Goal: Task Accomplishment & Management: Use online tool/utility

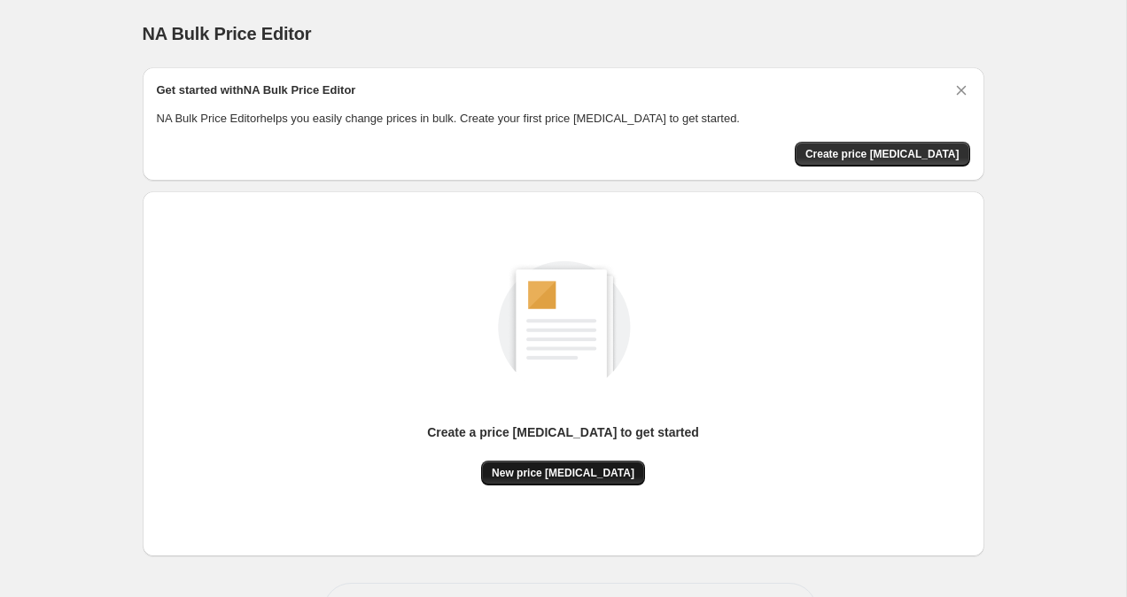
click at [611, 468] on span "New price [MEDICAL_DATA]" at bounding box center [563, 473] width 143 height 14
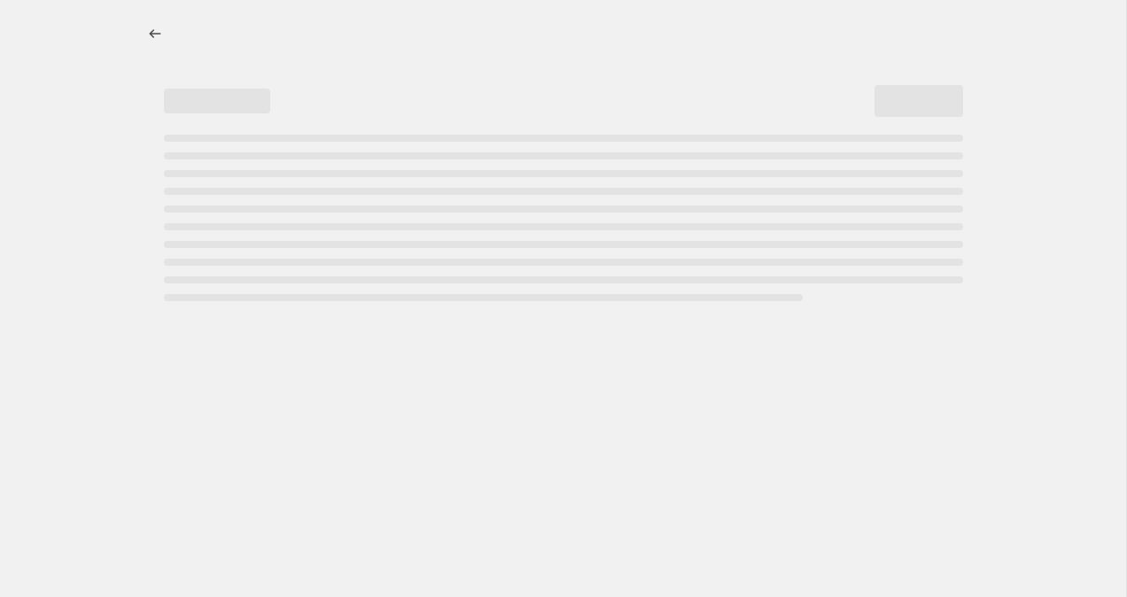
select select "percentage"
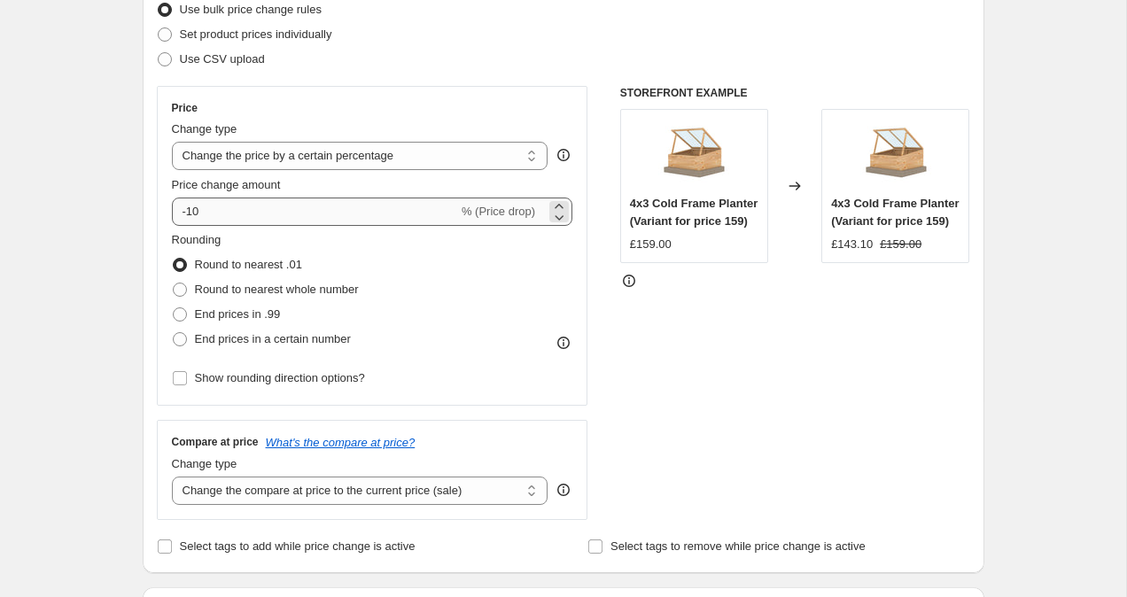
scroll to position [243, 0]
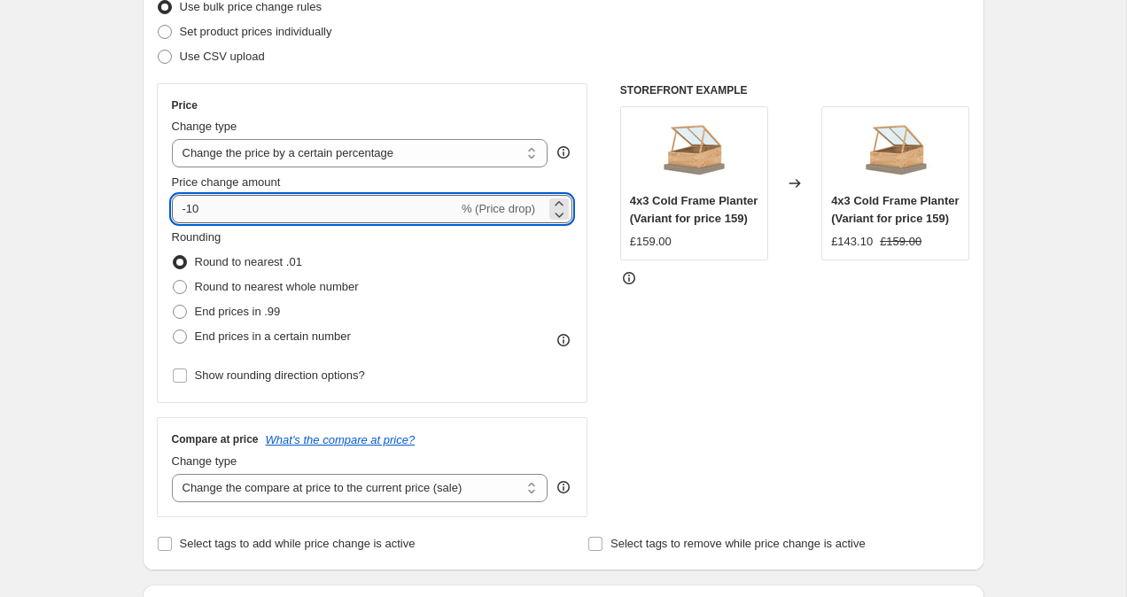
click at [274, 219] on input "-10" at bounding box center [315, 209] width 286 height 28
type input "-1"
type input "-34"
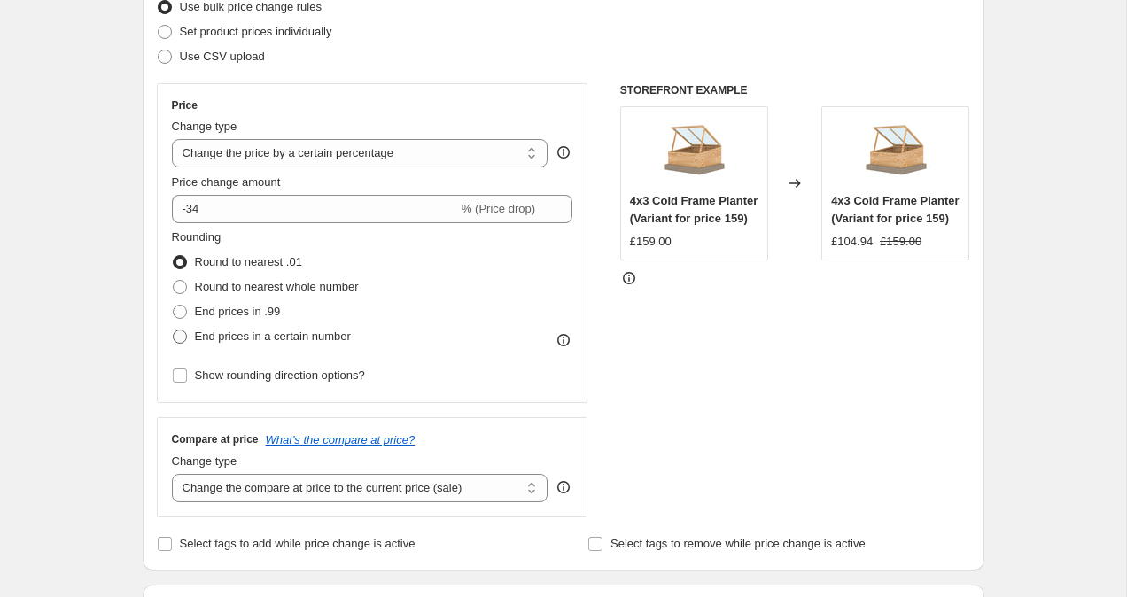
click at [230, 339] on span "End prices in a certain number" at bounding box center [273, 336] width 156 height 13
click at [174, 331] on input "End prices in a certain number" at bounding box center [173, 330] width 1 height 1
radio input "true"
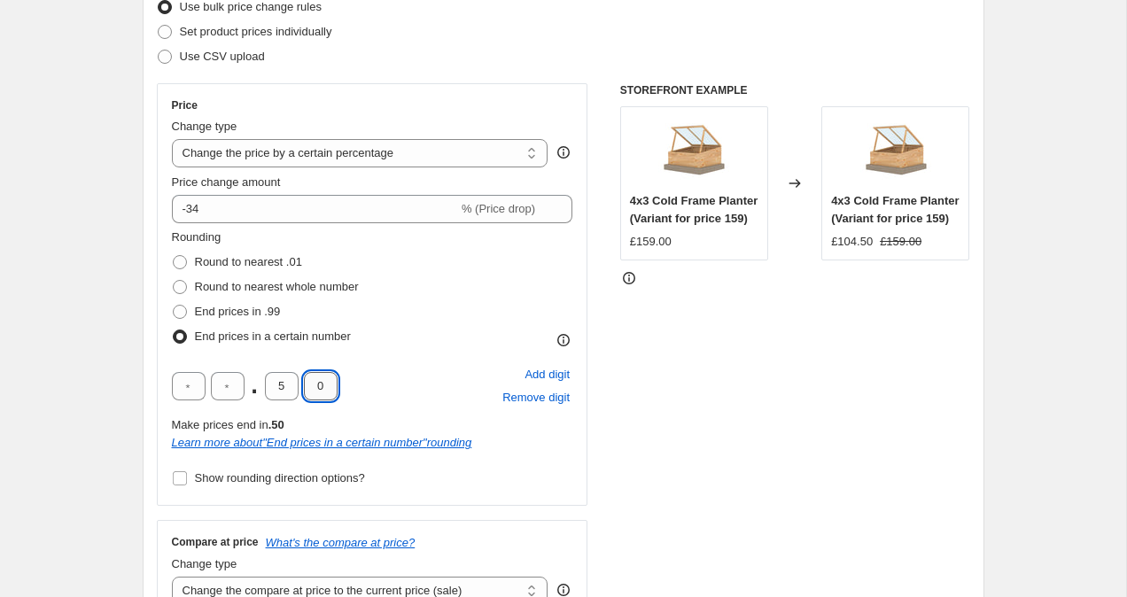
click at [322, 386] on input "0" at bounding box center [321, 386] width 34 height 28
type input "7"
click at [288, 386] on input "5" at bounding box center [282, 386] width 34 height 28
type input "3"
click at [287, 389] on input "3" at bounding box center [282, 386] width 34 height 28
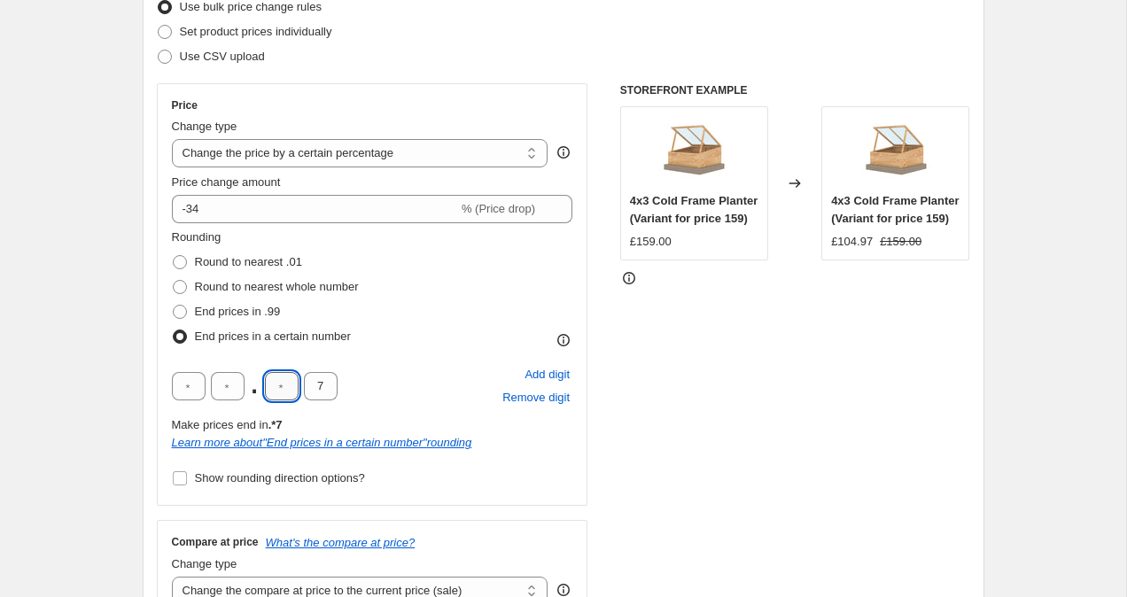
type input "4"
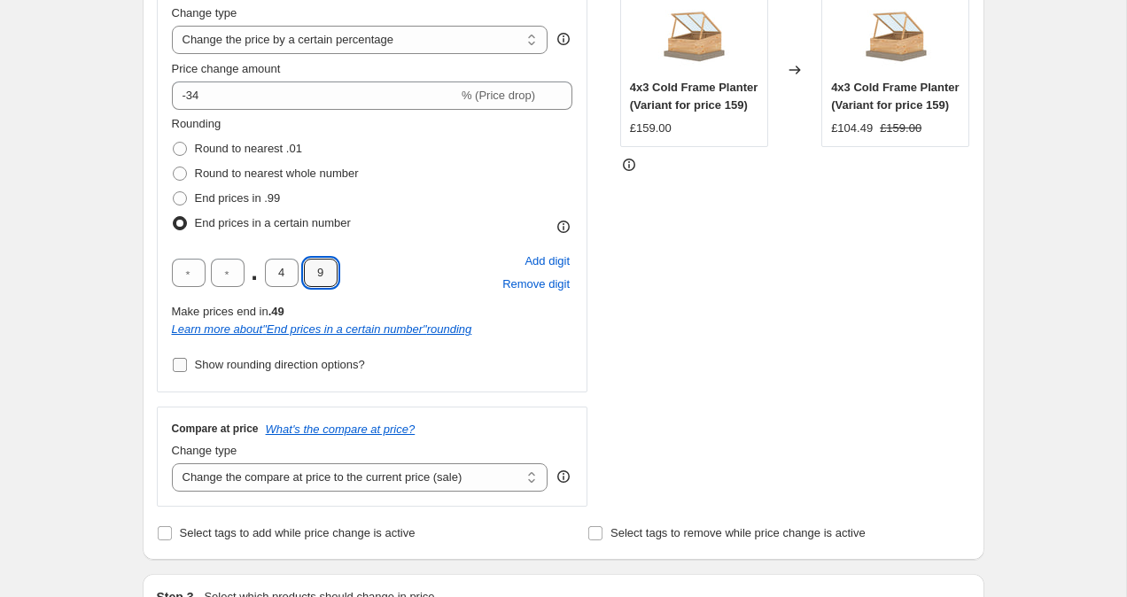
scroll to position [359, 0]
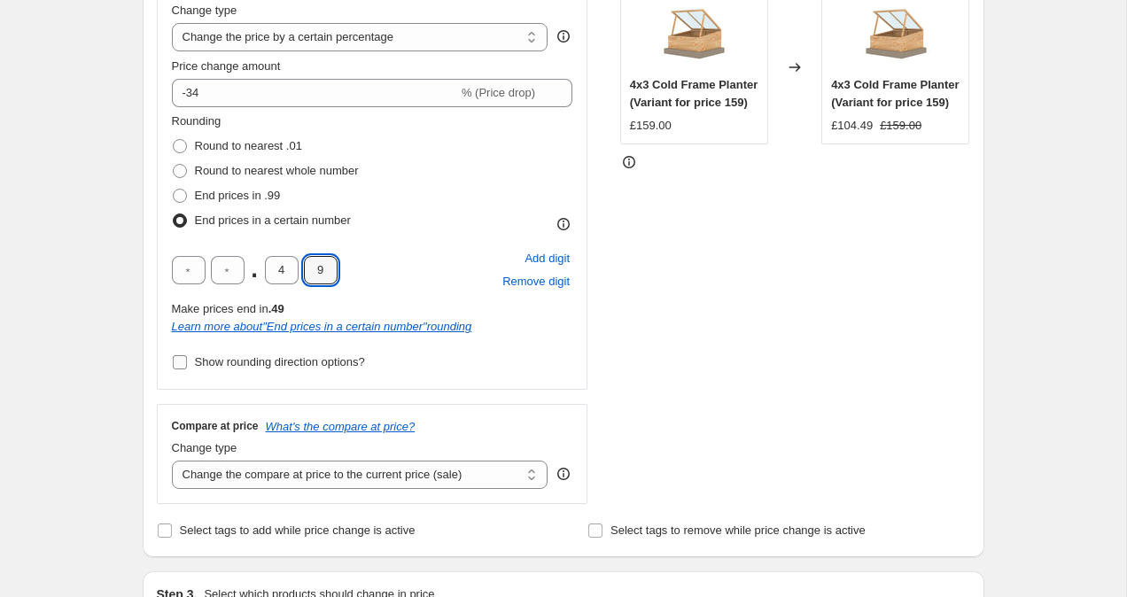
type input "9"
click at [300, 479] on select "Change the compare at price to the current price (sale) Change the compare at p…" at bounding box center [360, 475] width 377 height 28
select select "remove"
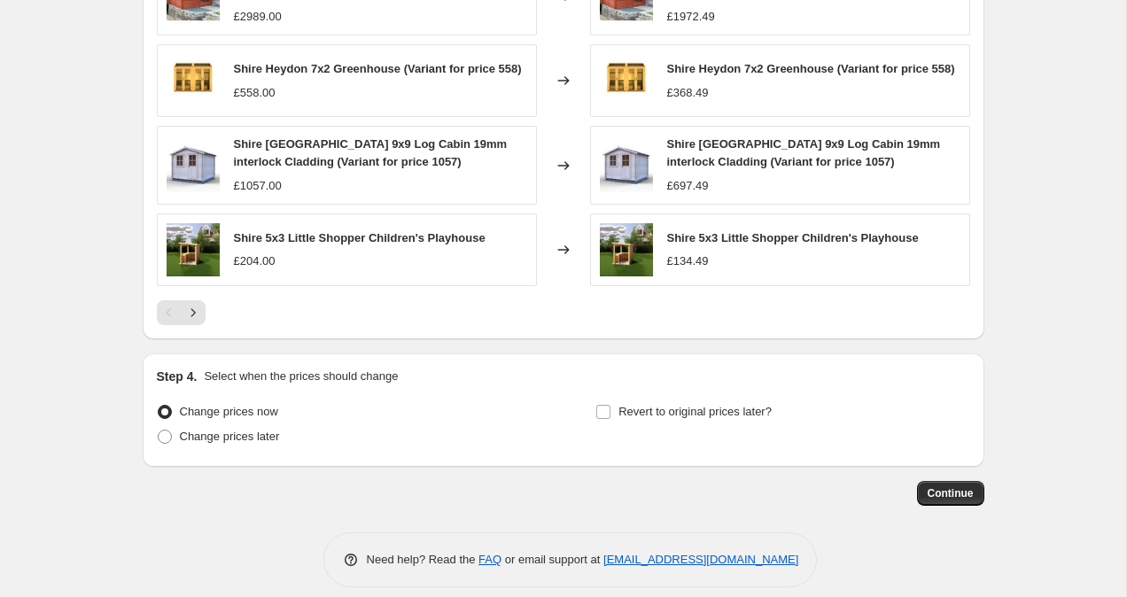
scroll to position [1273, 0]
click at [946, 497] on span "Continue" at bounding box center [951, 493] width 46 height 14
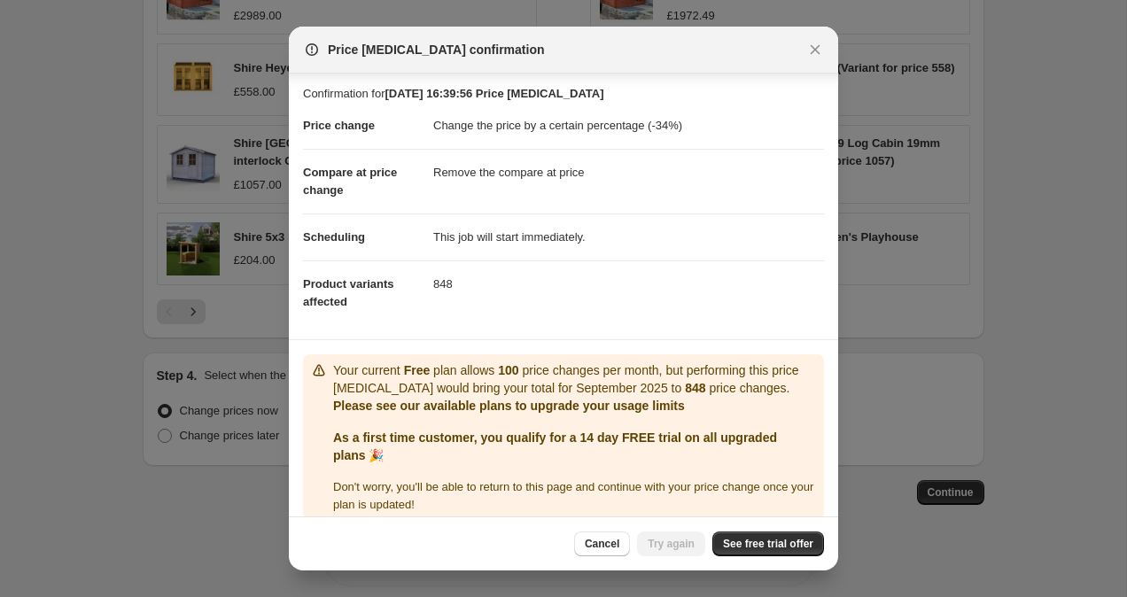
scroll to position [21, 0]
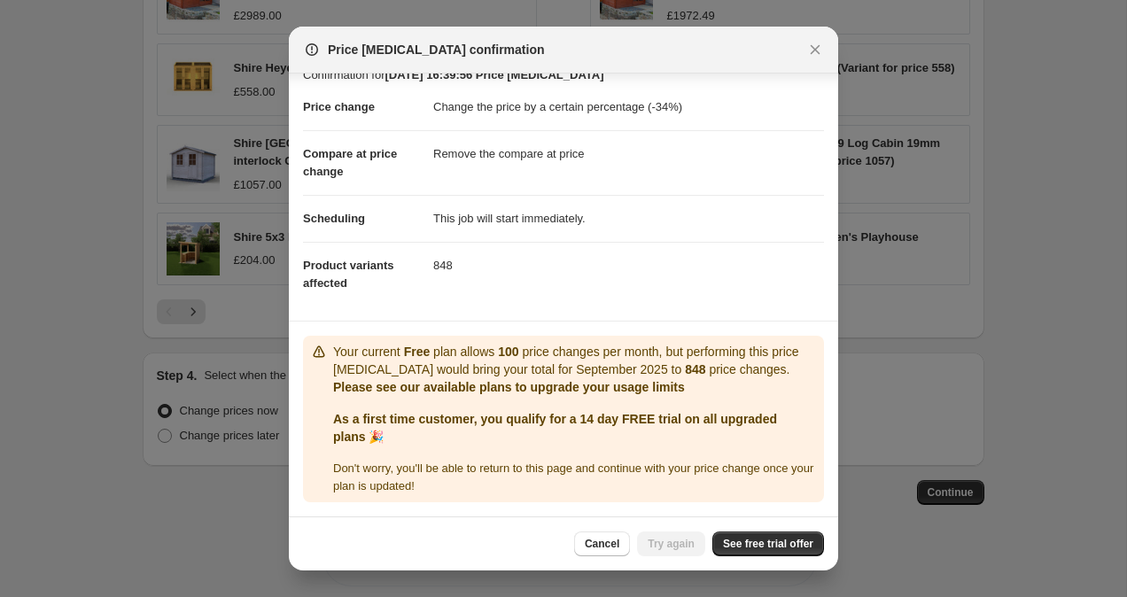
click at [782, 530] on div "Cancel Try again See free trial offer" at bounding box center [563, 544] width 549 height 54
click at [782, 548] on span "See free trial offer" at bounding box center [768, 544] width 90 height 14
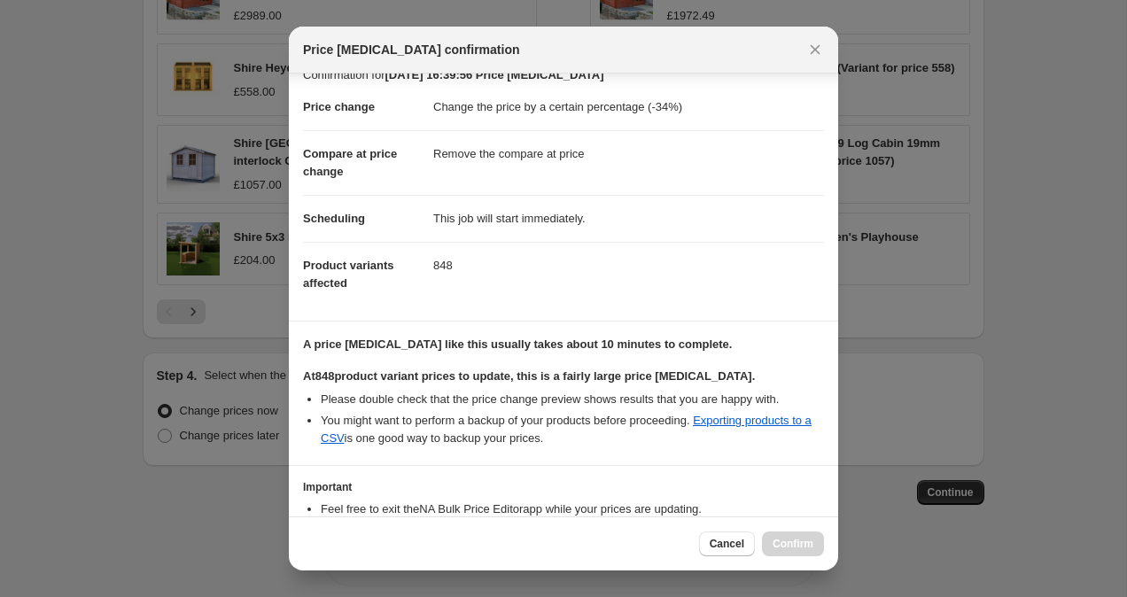
scroll to position [137, 0]
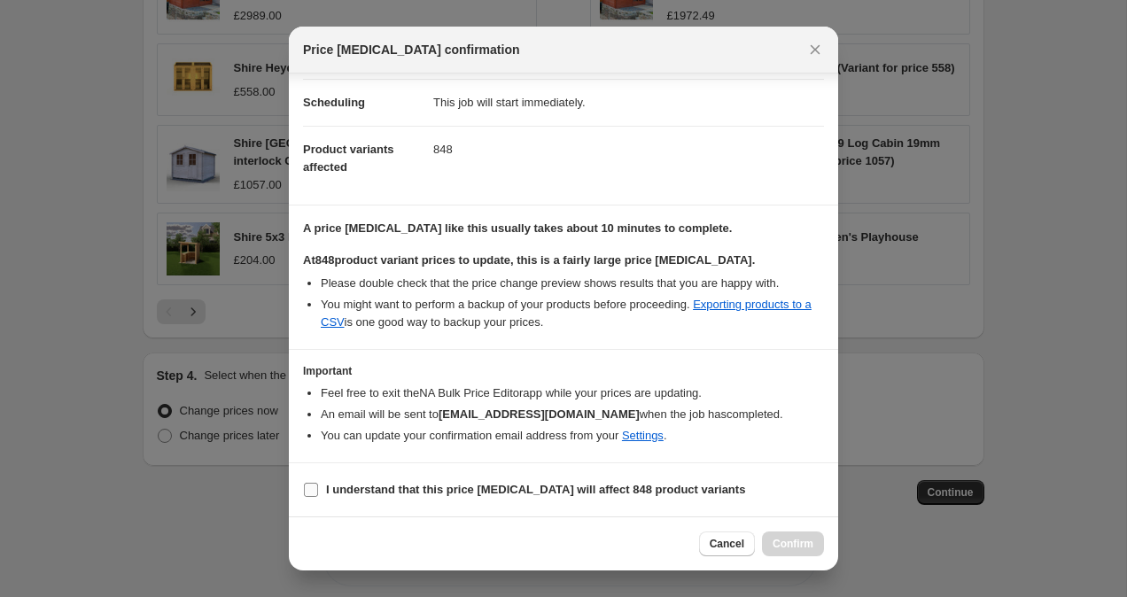
click at [504, 484] on b "I understand that this price [MEDICAL_DATA] will affect 848 product variants" at bounding box center [535, 489] width 419 height 13
click at [318, 484] on input "I understand that this price [MEDICAL_DATA] will affect 848 product variants" at bounding box center [311, 490] width 14 height 14
checkbox input "true"
click at [802, 546] on span "Confirm" at bounding box center [793, 544] width 41 height 14
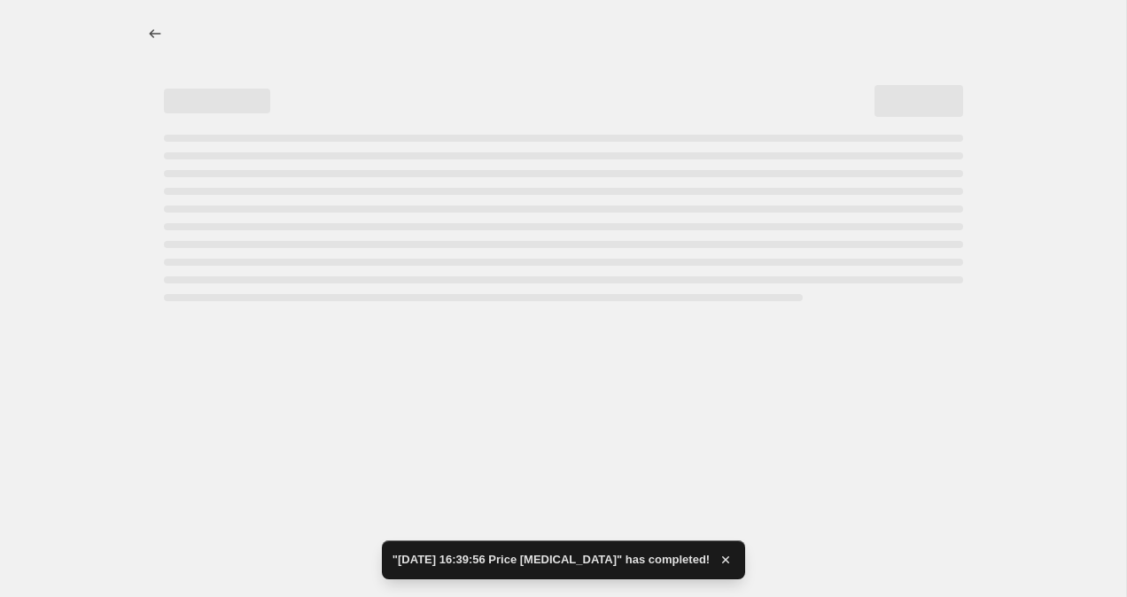
select select "percentage"
select select "remove"
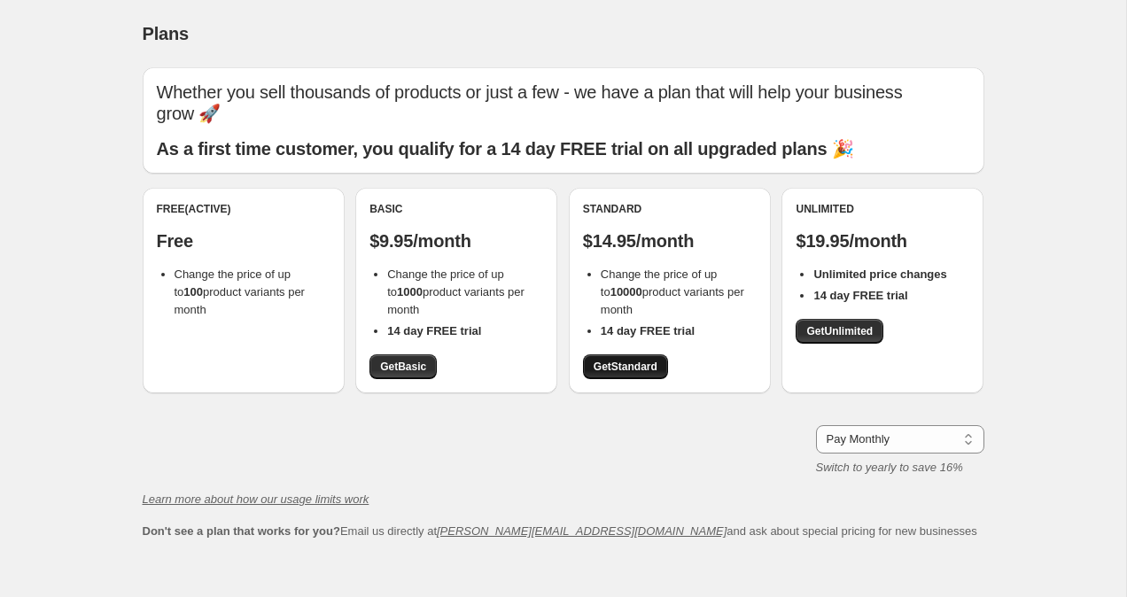
click at [642, 360] on span "Get Standard" at bounding box center [626, 367] width 64 height 14
